Goal: Transaction & Acquisition: Purchase product/service

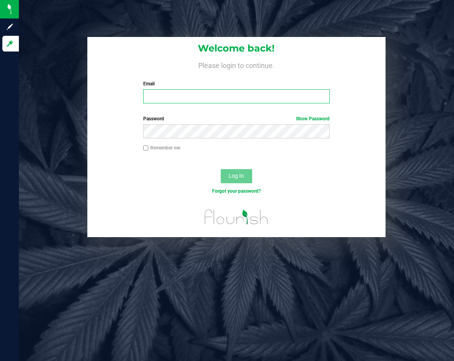
click at [171, 98] on input "Email" at bounding box center [236, 96] width 187 height 14
type input "[EMAIL_ADDRESS][DOMAIN_NAME]"
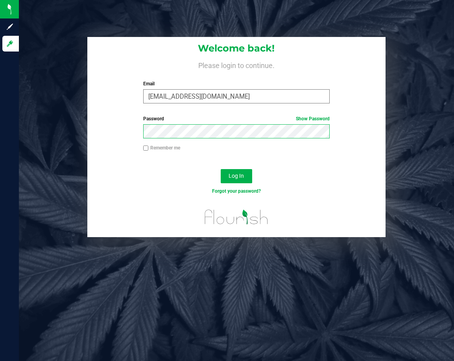
click at [220, 169] on button "Log In" at bounding box center [235, 176] width 31 height 14
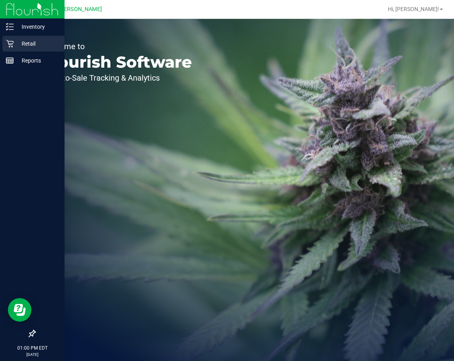
click at [30, 42] on p "Retail" at bounding box center [37, 43] width 47 height 9
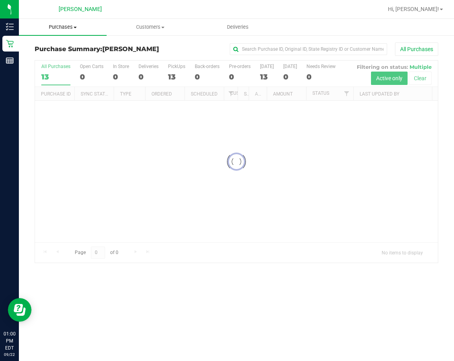
click at [72, 25] on span "Purchases" at bounding box center [63, 27] width 88 height 7
click at [55, 56] on span "Fulfillment" at bounding box center [43, 56] width 49 height 7
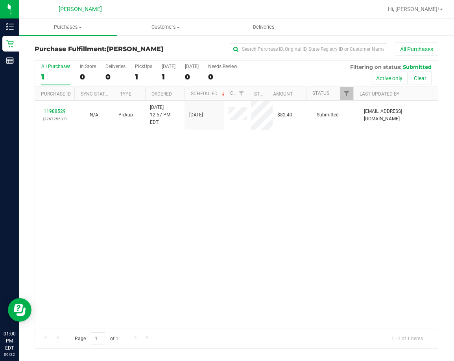
click at [90, 188] on div "11988529 (326725531) N/A Pickup [DATE] 12:57 PM EDT 9/22/2025 $82.40 Submitted …" at bounding box center [236, 214] width 402 height 227
click at [237, 187] on div "11988529 (326725531) N/A Pickup [DATE] 12:57 PM EDT 9/22/2025 $82.40 Submitted …" at bounding box center [236, 214] width 402 height 227
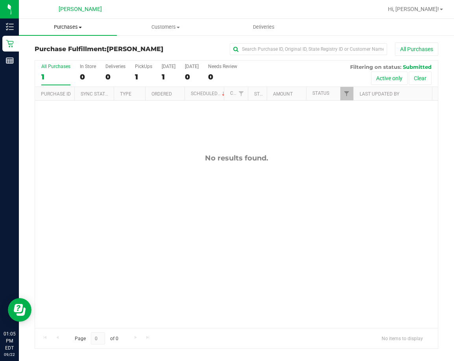
click at [61, 27] on span "Purchases" at bounding box center [68, 27] width 98 height 7
click at [53, 57] on span "Fulfillment" at bounding box center [43, 56] width 49 height 7
click at [73, 26] on span "Purchases" at bounding box center [68, 27] width 98 height 7
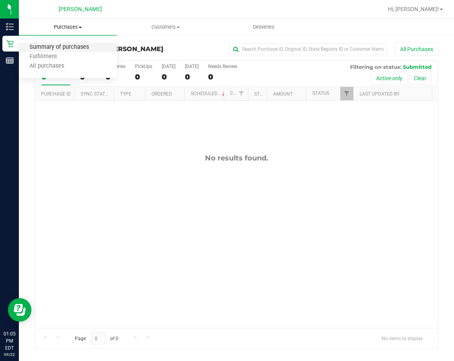
click at [62, 47] on span "Summary of purchases" at bounding box center [59, 47] width 81 height 7
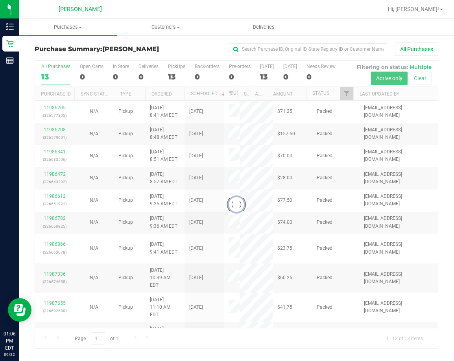
click at [55, 126] on div at bounding box center [236, 205] width 402 height 288
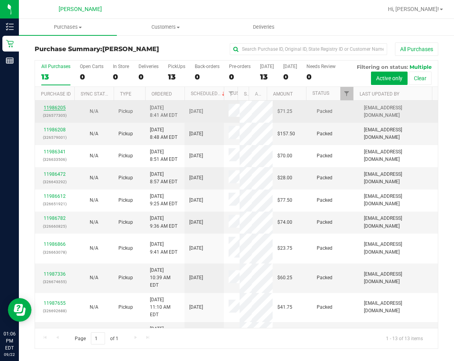
click at [57, 110] on link "11986205" at bounding box center [55, 108] width 22 height 6
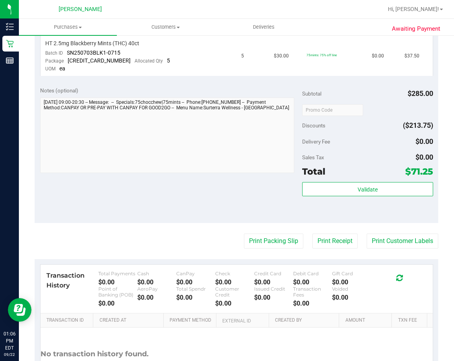
scroll to position [338, 0]
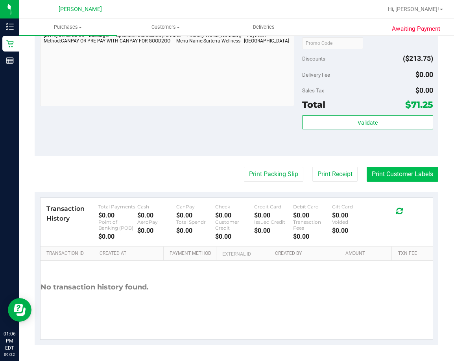
click at [389, 174] on button "Print Customer Labels" at bounding box center [402, 174] width 72 height 15
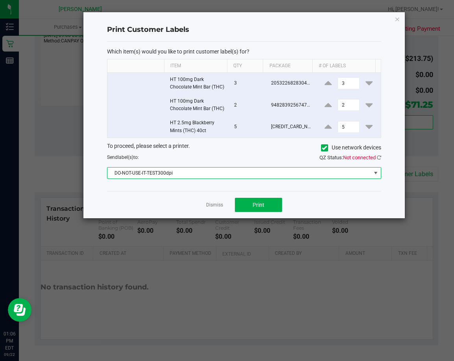
click at [185, 178] on span "DO-NOT-USE-IT-TEST300dpi" at bounding box center [238, 172] width 263 height 11
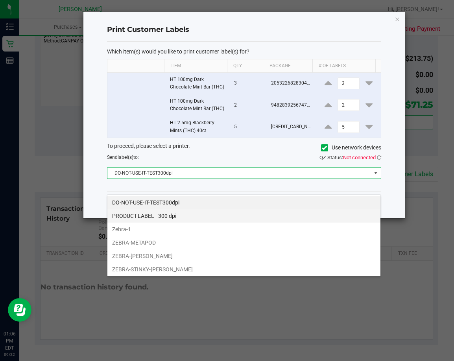
scroll to position [12, 274]
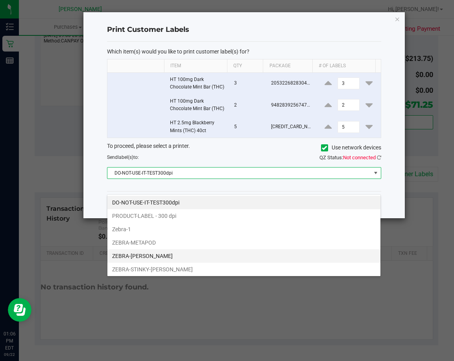
click at [157, 256] on li "ZEBRA-[PERSON_NAME]" at bounding box center [243, 255] width 273 height 13
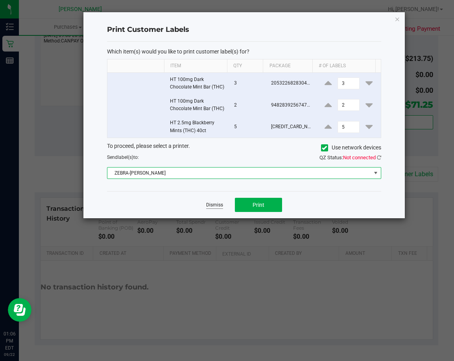
click at [212, 208] on link "Dismiss" at bounding box center [214, 205] width 17 height 7
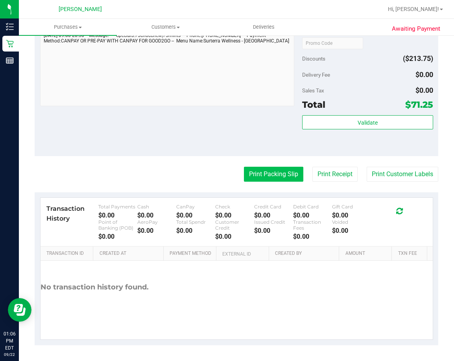
click at [251, 173] on button "Print Packing Slip" at bounding box center [273, 174] width 59 height 15
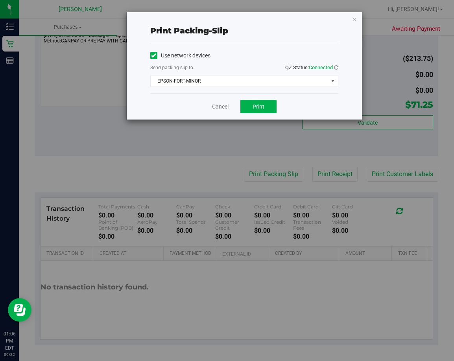
click at [195, 73] on div "Send packing-slip to: QZ Status: Connected" at bounding box center [244, 68] width 188 height 10
click at [195, 78] on span "EPSON-FORT-MINOR" at bounding box center [239, 80] width 177 height 11
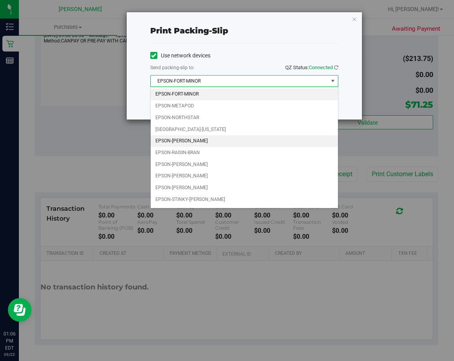
click at [182, 142] on li "EPSON-[PERSON_NAME]" at bounding box center [244, 141] width 187 height 12
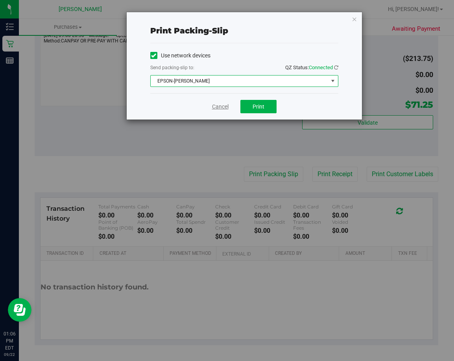
click at [215, 106] on link "Cancel" at bounding box center [220, 107] width 17 height 8
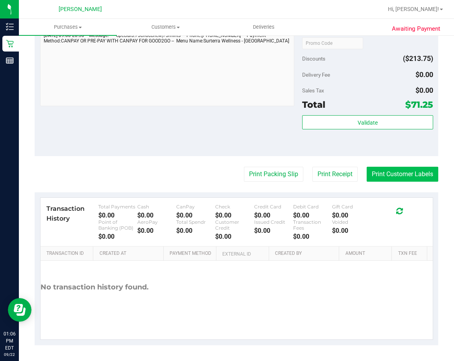
click at [384, 171] on button "Print Customer Labels" at bounding box center [402, 174] width 72 height 15
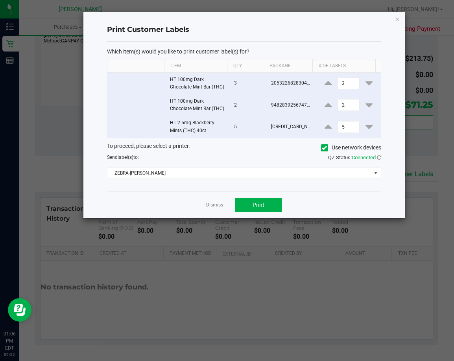
drag, startPoint x: 214, startPoint y: 221, endPoint x: 175, endPoint y: 205, distance: 42.1
click at [212, 208] on link "Dismiss" at bounding box center [214, 205] width 17 height 7
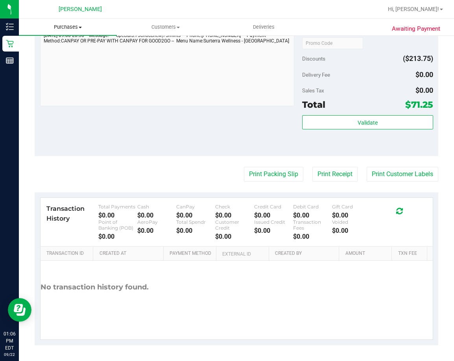
click at [75, 26] on span "Purchases" at bounding box center [68, 27] width 98 height 7
click at [59, 56] on span "Fulfillment" at bounding box center [43, 56] width 49 height 7
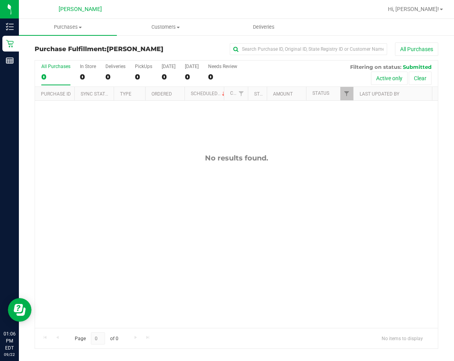
click at [201, 234] on div "No results found." at bounding box center [236, 241] width 402 height 280
click at [210, 200] on div "No results found." at bounding box center [236, 241] width 402 height 280
click at [251, 215] on div "No results found." at bounding box center [236, 241] width 402 height 280
click at [162, 28] on span "Customers" at bounding box center [165, 27] width 97 height 7
click at [160, 48] on span "All customers" at bounding box center [145, 47] width 57 height 7
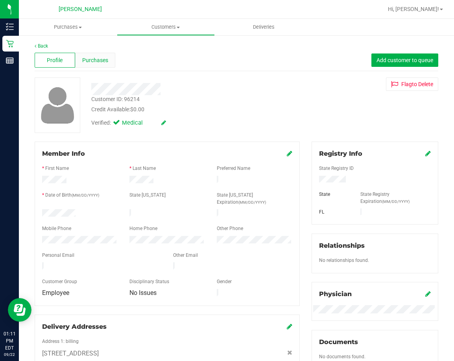
click at [92, 59] on span "Purchases" at bounding box center [95, 60] width 26 height 8
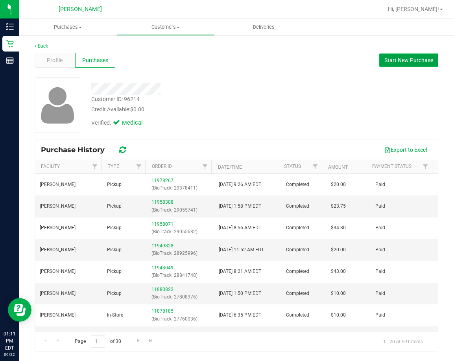
click at [404, 61] on span "Start New Purchase" at bounding box center [408, 60] width 49 height 6
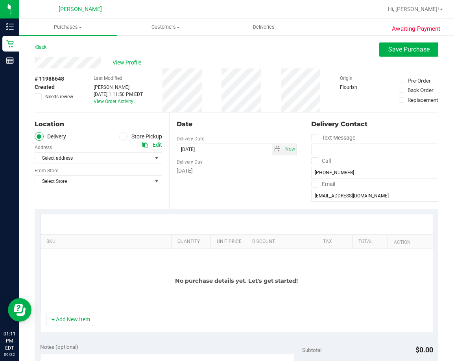
click at [121, 136] on icon at bounding box center [123, 136] width 5 height 0
click at [0, 0] on input "Store Pickup" at bounding box center [0, 0] width 0 height 0
click at [121, 157] on span "Select Store" at bounding box center [93, 157] width 117 height 11
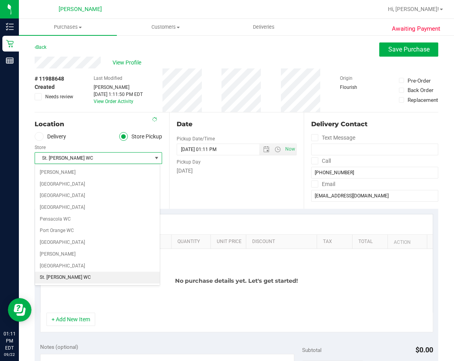
scroll to position [419, 0]
click at [121, 157] on span "[PERSON_NAME]" at bounding box center [93, 157] width 117 height 11
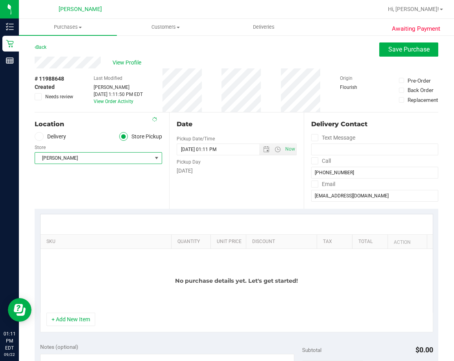
click at [118, 186] on div "Location Delivery Store Pickup Store [PERSON_NAME] Select Store [PERSON_NAME][G…" at bounding box center [102, 160] width 134 height 96
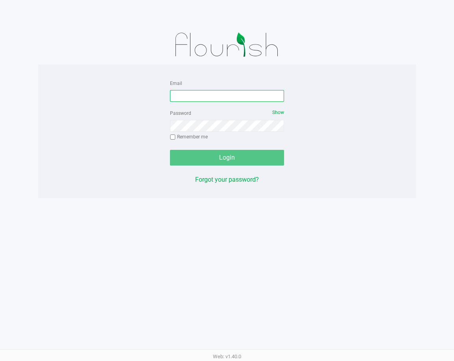
click at [187, 96] on input "Email" at bounding box center [227, 96] width 114 height 12
type input "[EMAIL_ADDRESS][DOMAIN_NAME]"
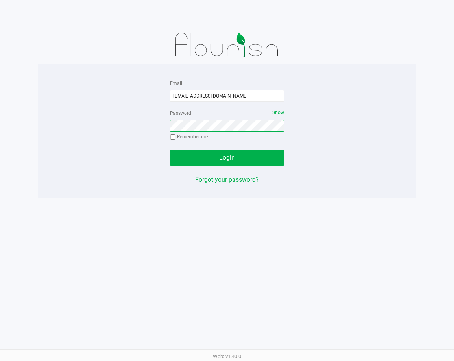
click at [170, 150] on button "Login" at bounding box center [227, 158] width 114 height 16
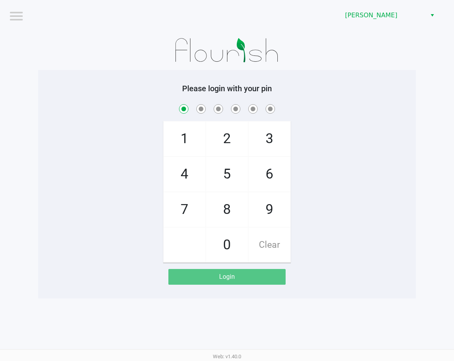
checkbox input "true"
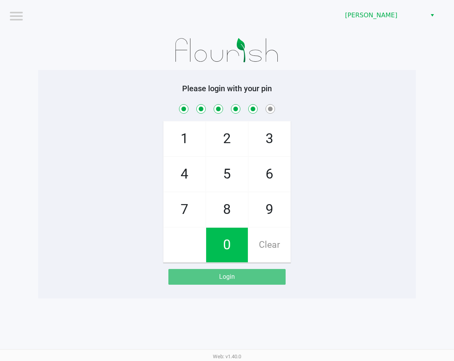
checkbox input "true"
